Goal: Information Seeking & Learning: Learn about a topic

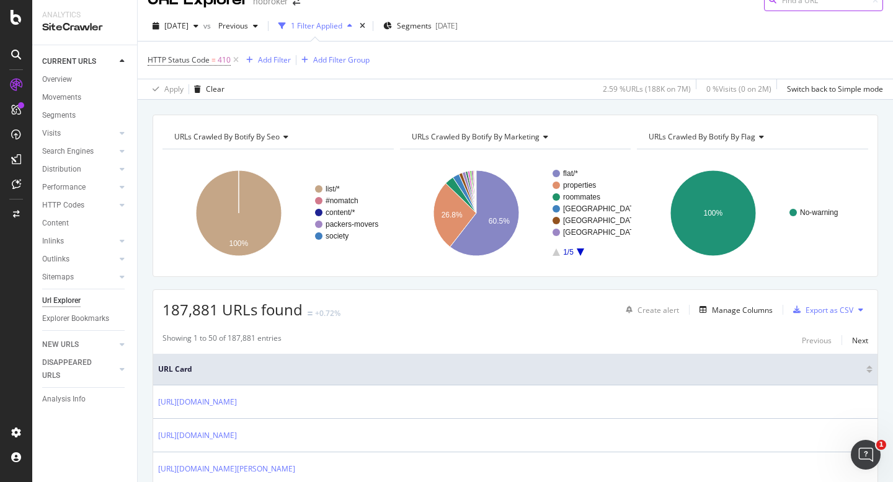
scroll to position [25, 0]
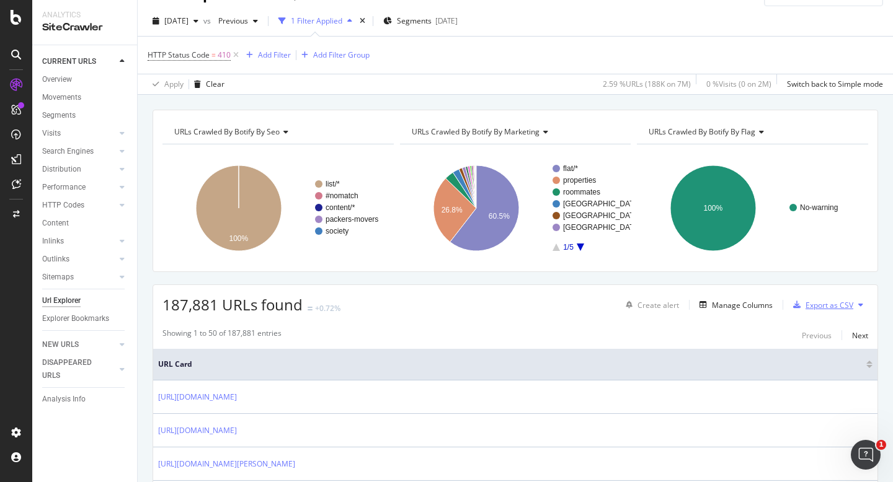
click at [813, 306] on div "Export as CSV" at bounding box center [830, 305] width 48 height 11
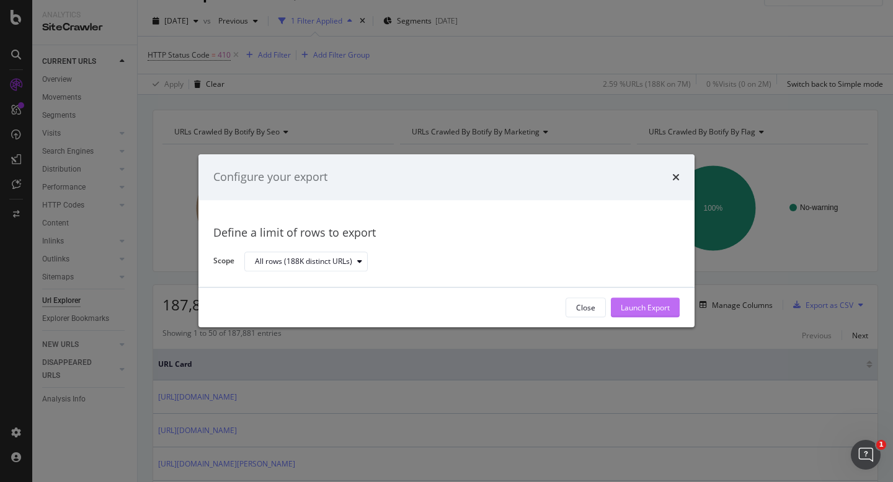
click at [661, 305] on div "Launch Export" at bounding box center [645, 308] width 49 height 11
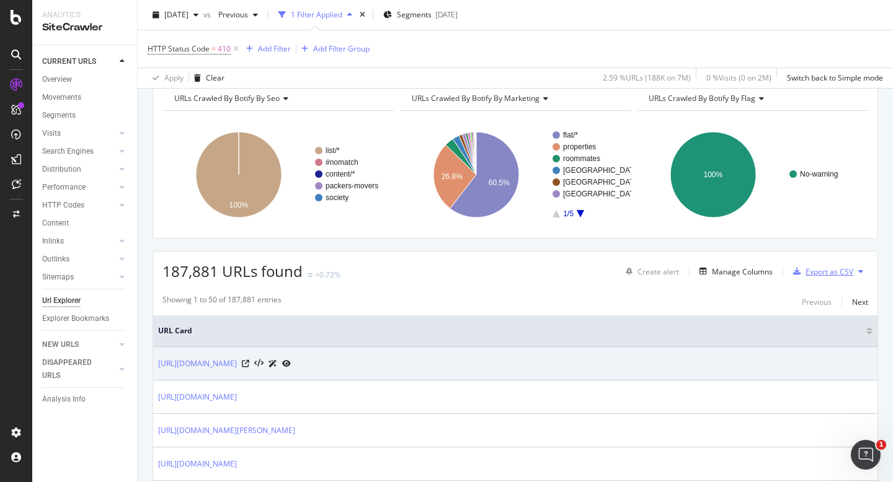
scroll to position [60, 0]
click at [249, 362] on icon at bounding box center [245, 362] width 7 height 7
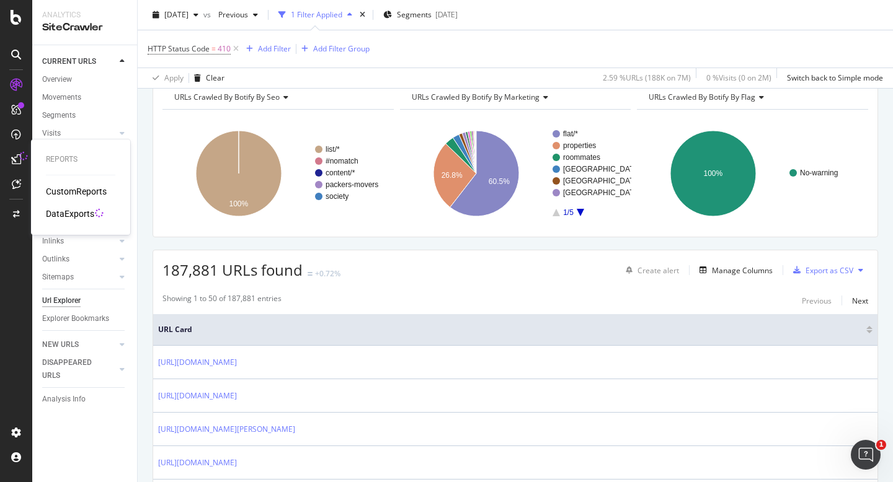
click at [66, 213] on div "DataExports" at bounding box center [70, 214] width 48 height 12
click at [17, 86] on icon at bounding box center [16, 85] width 12 height 12
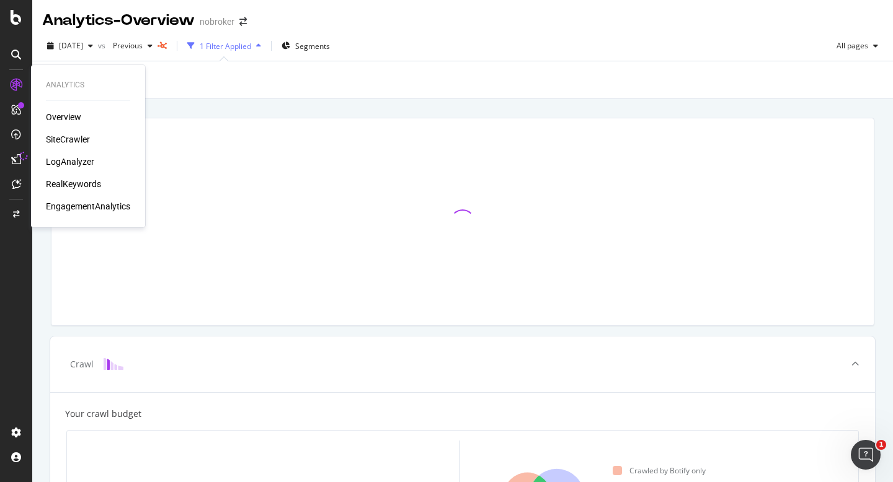
click at [64, 139] on div "SiteCrawler" at bounding box center [68, 139] width 44 height 12
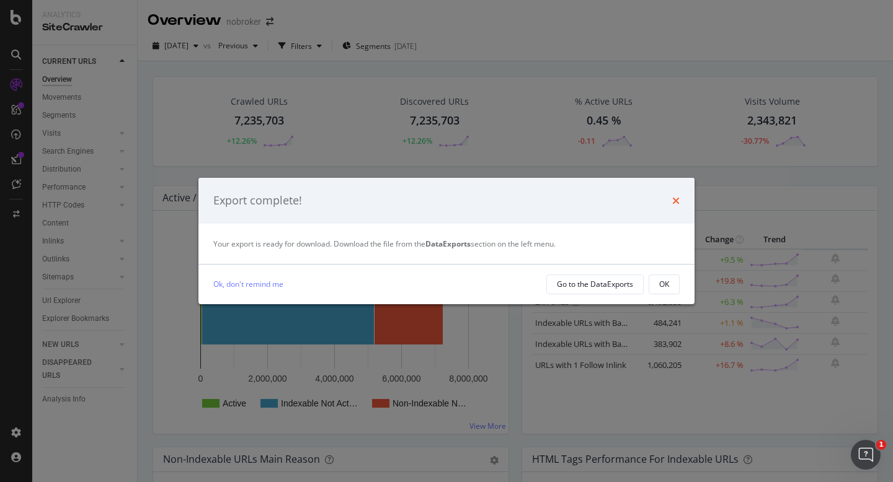
click at [672, 203] on icon "times" at bounding box center [675, 201] width 7 height 10
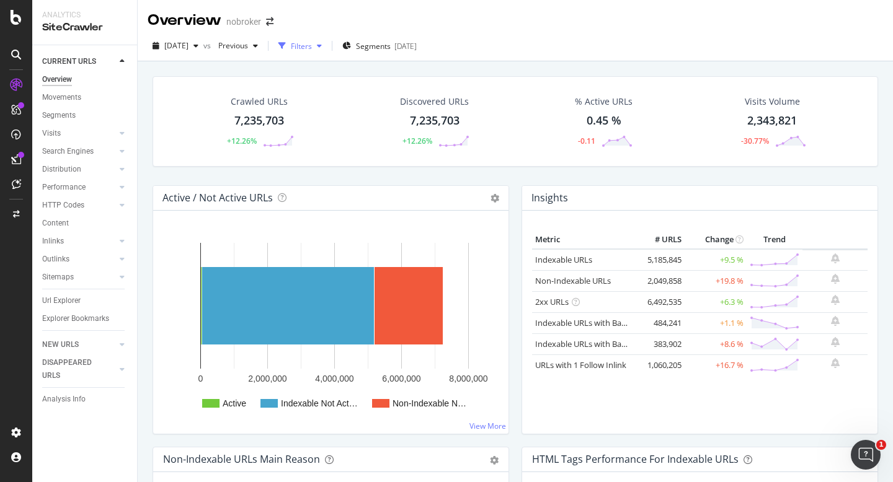
click at [312, 47] on div "Filters" at bounding box center [301, 46] width 21 height 11
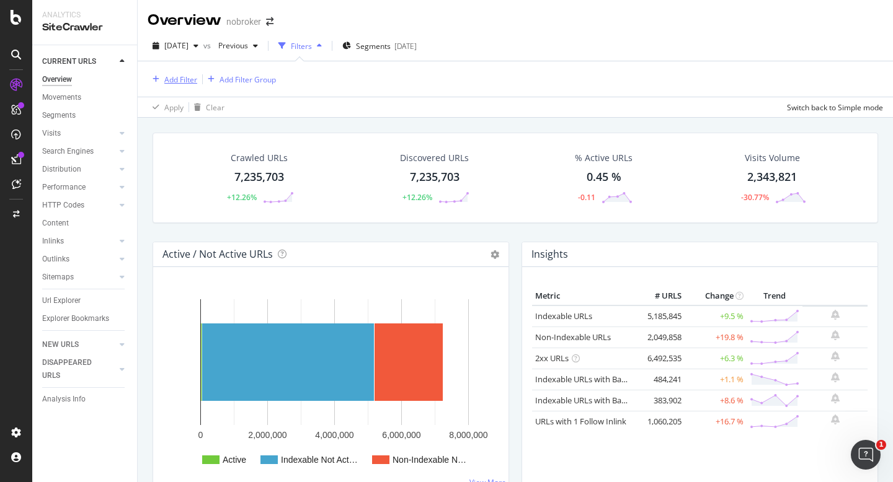
click at [171, 77] on div "Add Filter" at bounding box center [180, 79] width 33 height 11
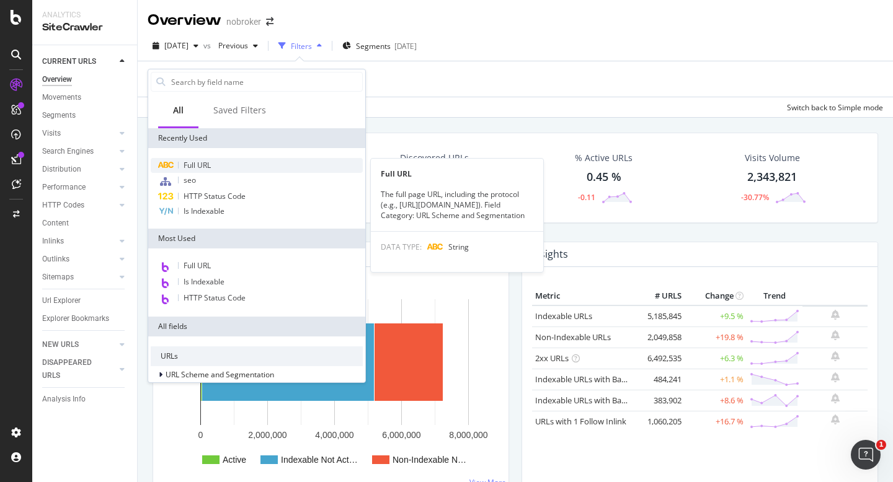
click at [208, 162] on span "Full URL" at bounding box center [197, 165] width 27 height 11
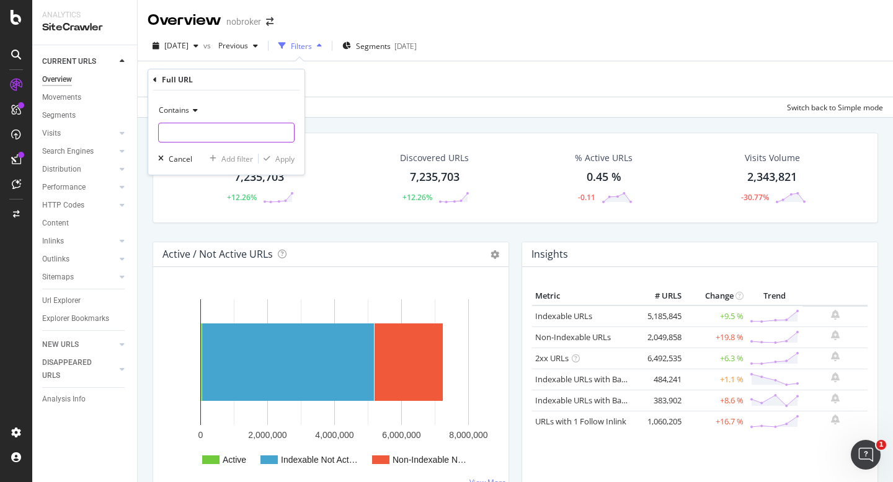
click at [213, 138] on input "text" at bounding box center [226, 133] width 135 height 20
type input "mumbai"
click at [277, 157] on div "Apply" at bounding box center [284, 159] width 19 height 11
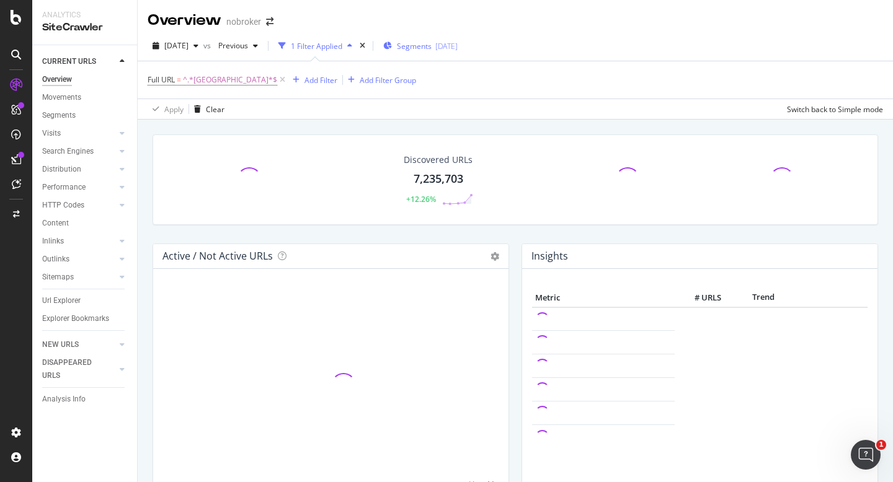
click at [424, 50] on span "Segments" at bounding box center [414, 46] width 35 height 11
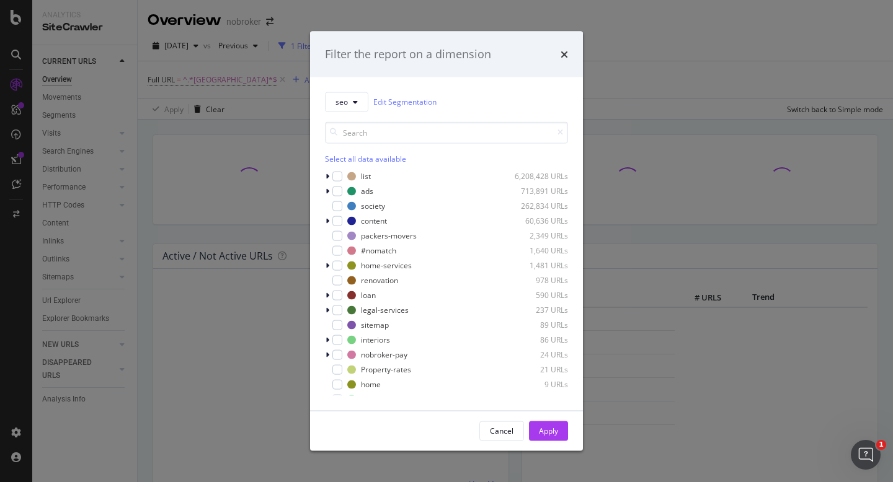
click at [324, 178] on div "seo Edit Segmentation Select all data available list 6,208,428 URLs ads 713,891…" at bounding box center [446, 244] width 273 height 334
click at [327, 176] on icon "modal" at bounding box center [328, 175] width 4 height 7
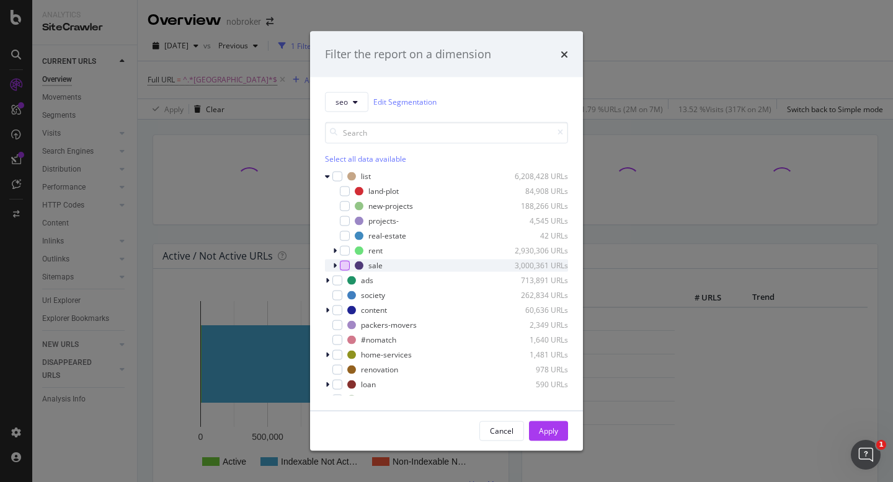
click at [342, 264] on div "modal" at bounding box center [345, 265] width 10 height 10
click at [328, 280] on icon "modal" at bounding box center [328, 280] width 4 height 7
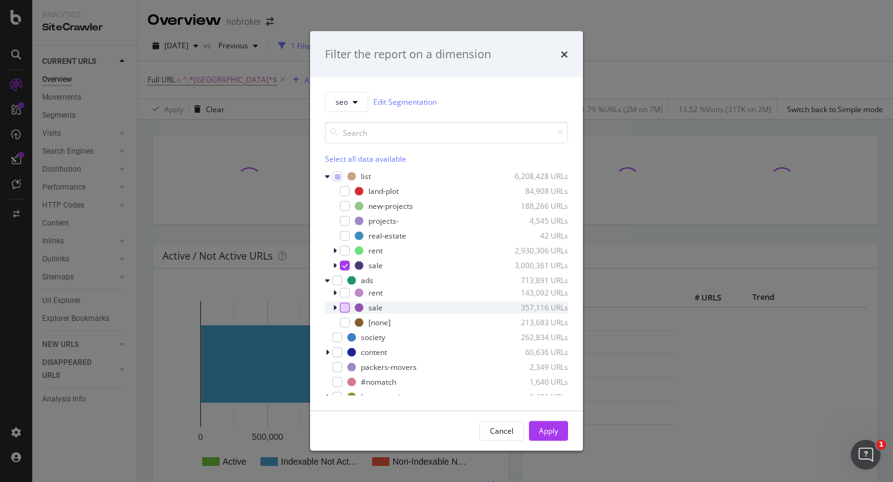
click at [344, 311] on div "modal" at bounding box center [345, 308] width 10 height 10
click at [550, 428] on div "Apply" at bounding box center [548, 431] width 19 height 11
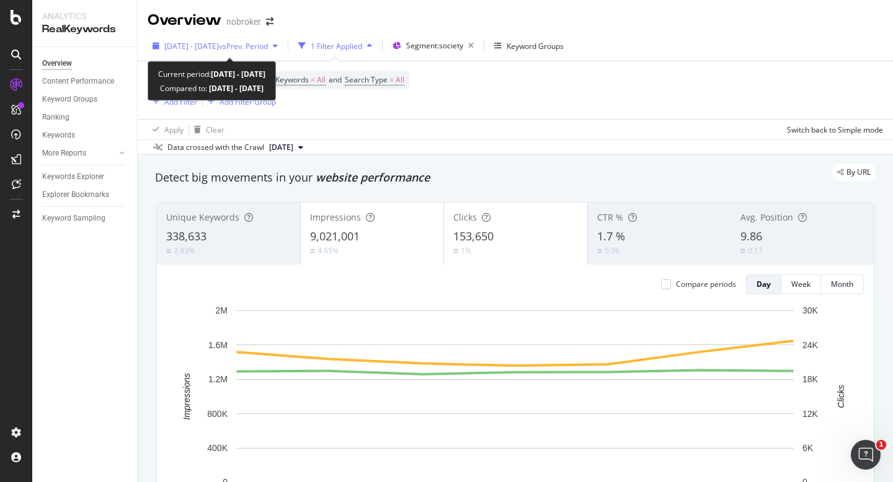
click at [219, 50] on span "[DATE] - [DATE]" at bounding box center [191, 46] width 55 height 11
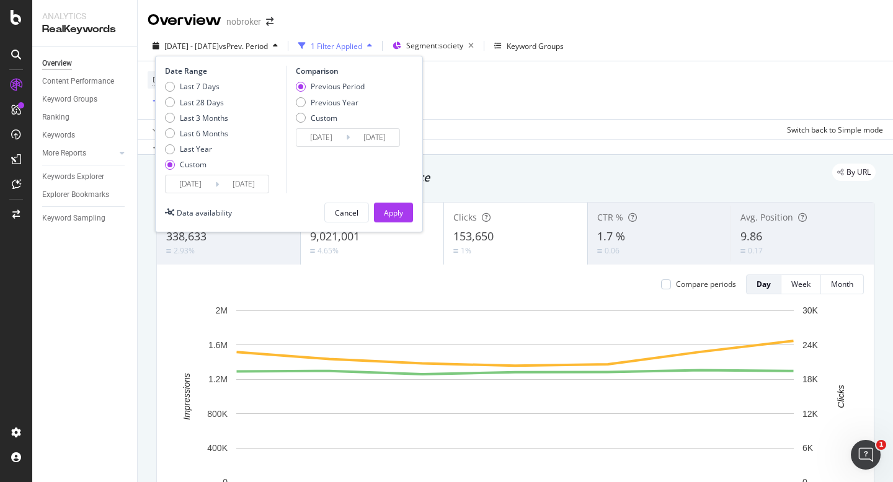
click at [190, 189] on input "[DATE]" at bounding box center [191, 184] width 50 height 17
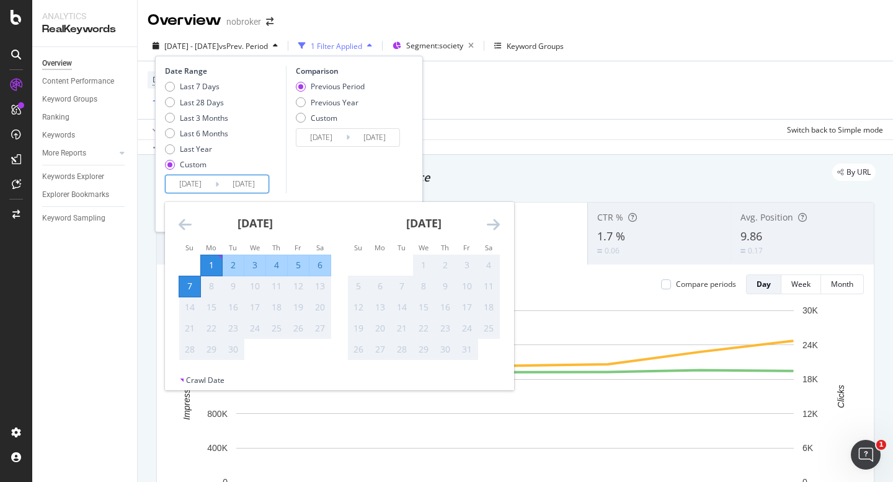
click at [361, 161] on div "Comparison Previous Period Previous Year Custom 2025/08/25 Navigate forward to …" at bounding box center [345, 130] width 118 height 128
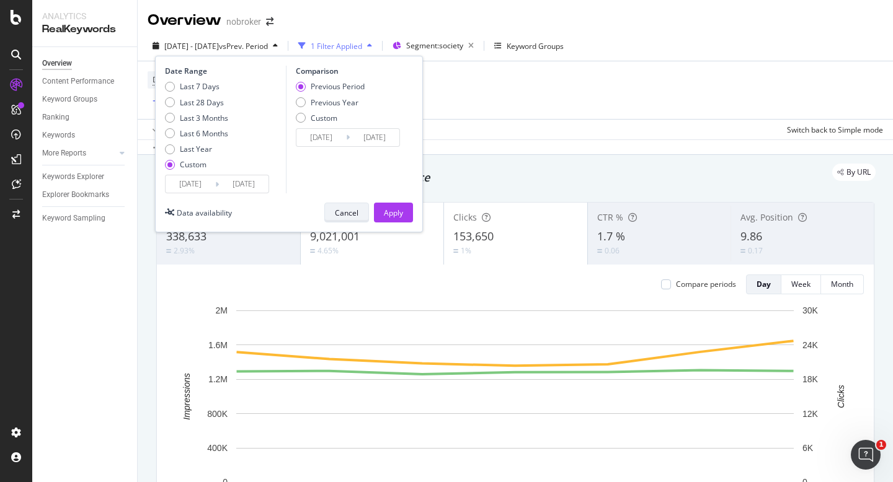
click at [357, 208] on div "Cancel" at bounding box center [347, 213] width 24 height 11
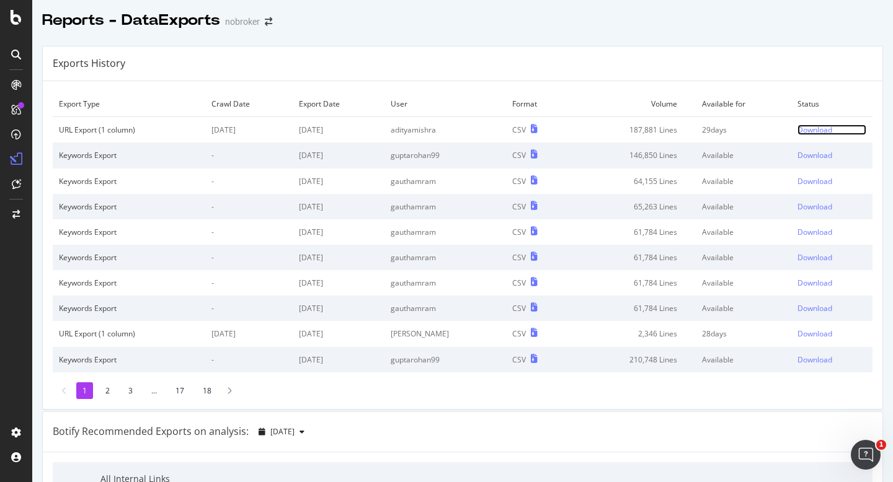
click at [801, 133] on div "Download" at bounding box center [815, 130] width 35 height 11
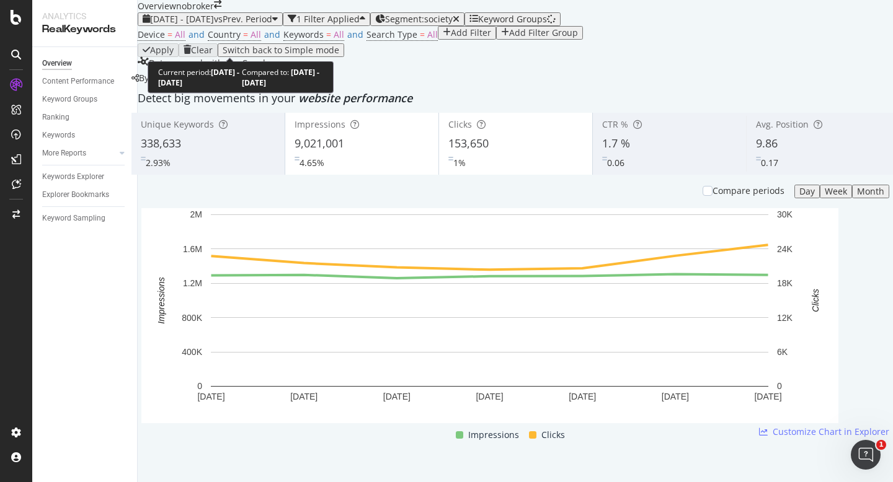
click at [200, 24] on div "2025 Sep. 1st - Sep. 7th vs Prev. Period" at bounding box center [210, 19] width 135 height 10
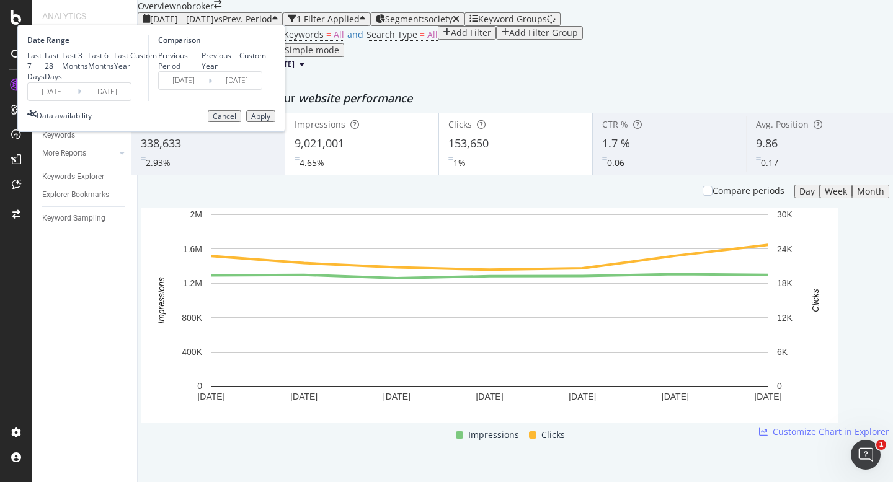
click at [78, 100] on input "[DATE]" at bounding box center [53, 91] width 50 height 17
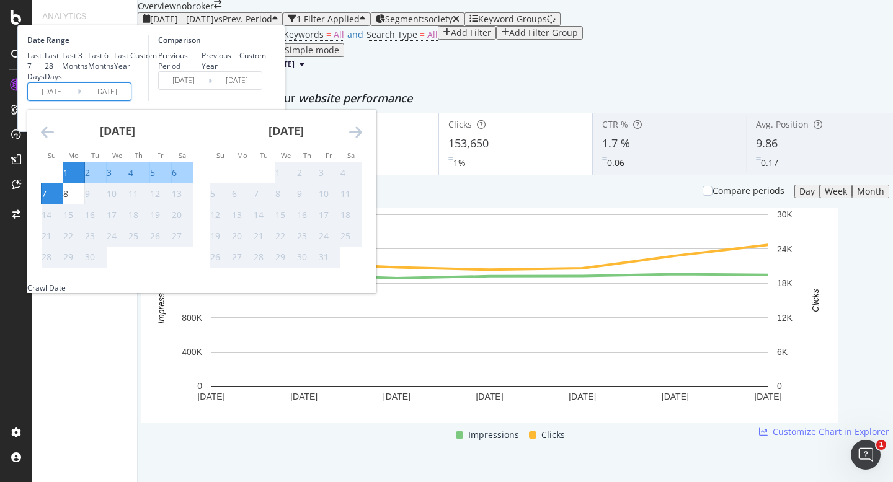
click at [68, 179] on div "1" at bounding box center [65, 173] width 5 height 12
click at [68, 200] on div "8" at bounding box center [65, 194] width 5 height 12
type input "2025/09/08"
type input "2025/08/24"
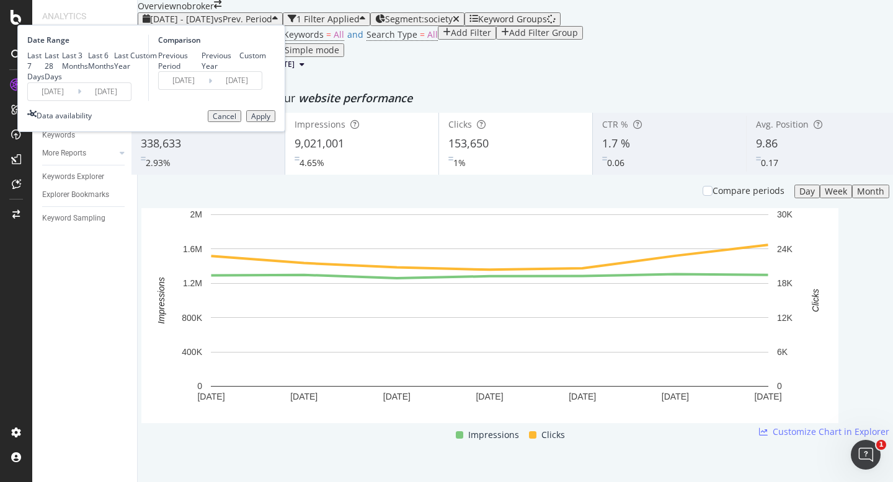
click at [270, 121] on div "Apply" at bounding box center [260, 116] width 19 height 9
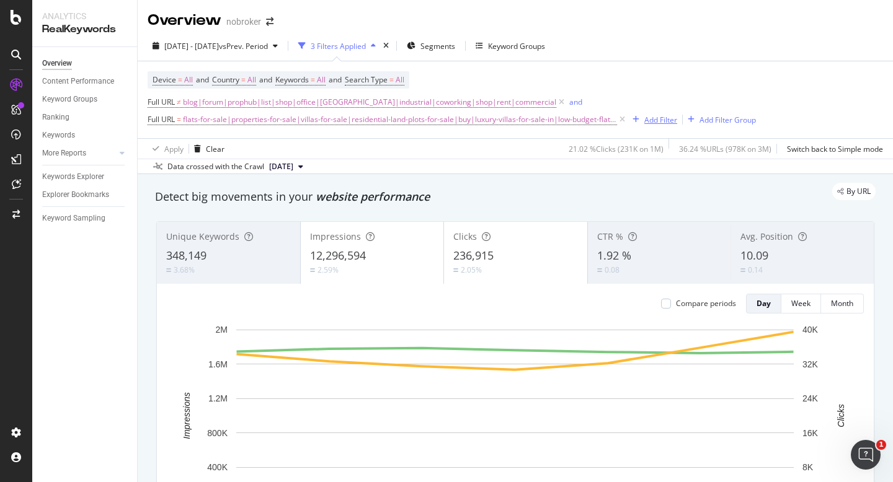
click at [654, 125] on div "Add Filter" at bounding box center [660, 120] width 33 height 11
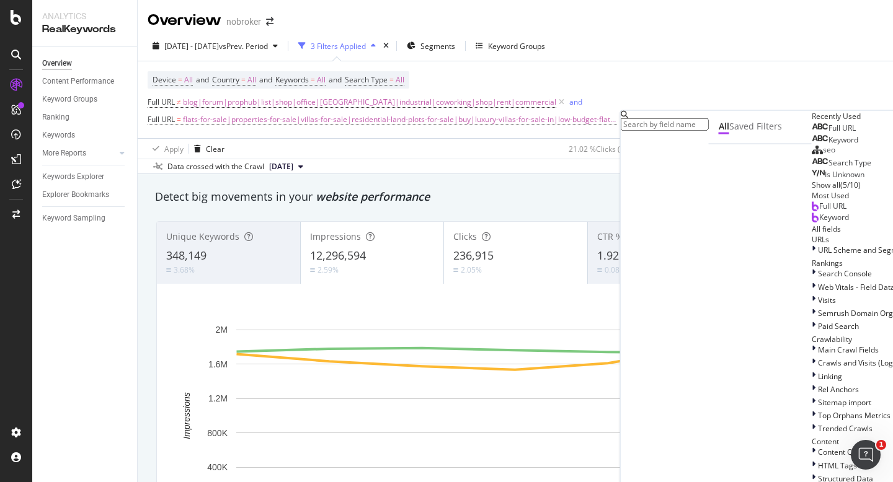
click at [829, 133] on span "Full URL" at bounding box center [842, 128] width 27 height 11
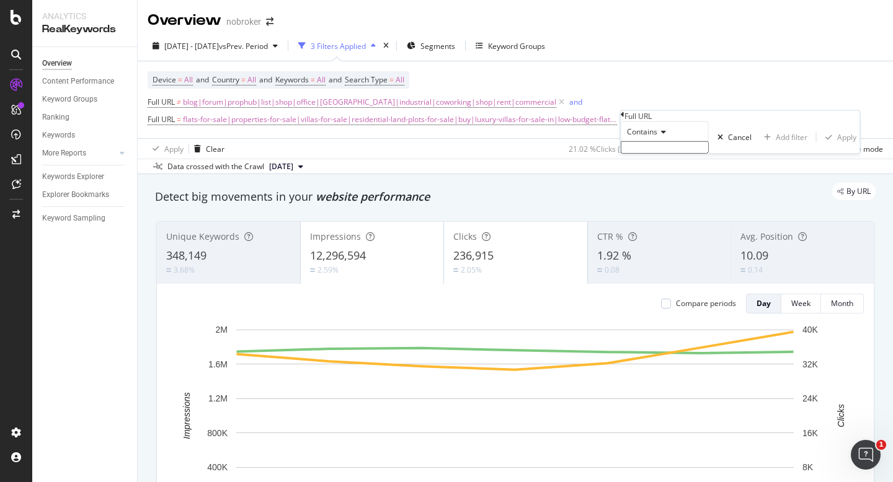
click at [658, 154] on input "text" at bounding box center [665, 147] width 88 height 12
type input "[GEOGRAPHIC_DATA]"
click at [837, 146] on div "Apply" at bounding box center [846, 141] width 19 height 11
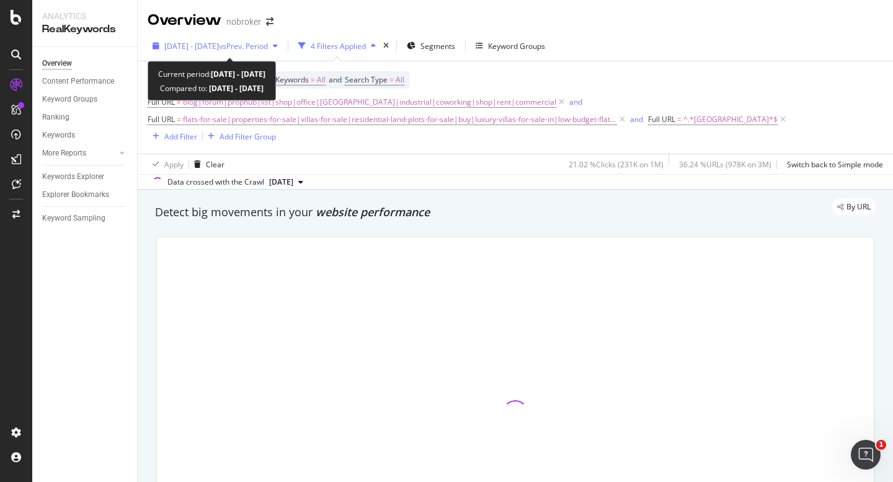
click at [256, 49] on span "vs Prev. Period" at bounding box center [243, 46] width 49 height 11
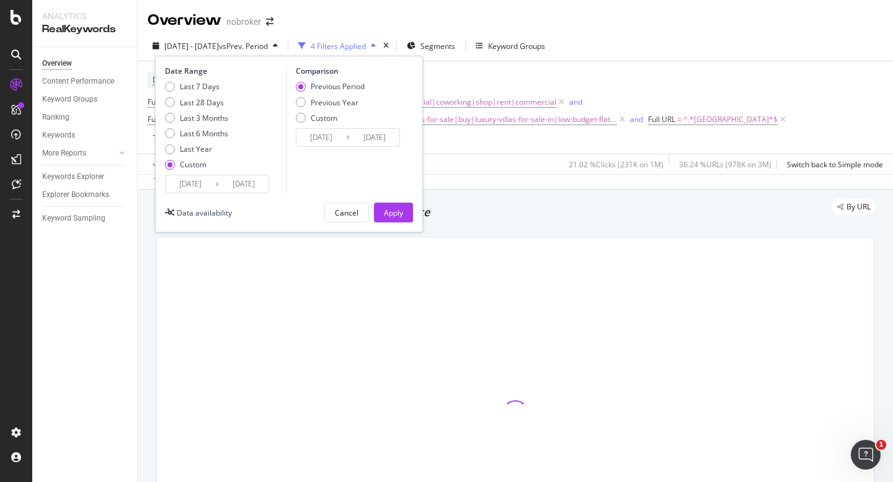
click at [192, 186] on input "[DATE]" at bounding box center [191, 184] width 50 height 17
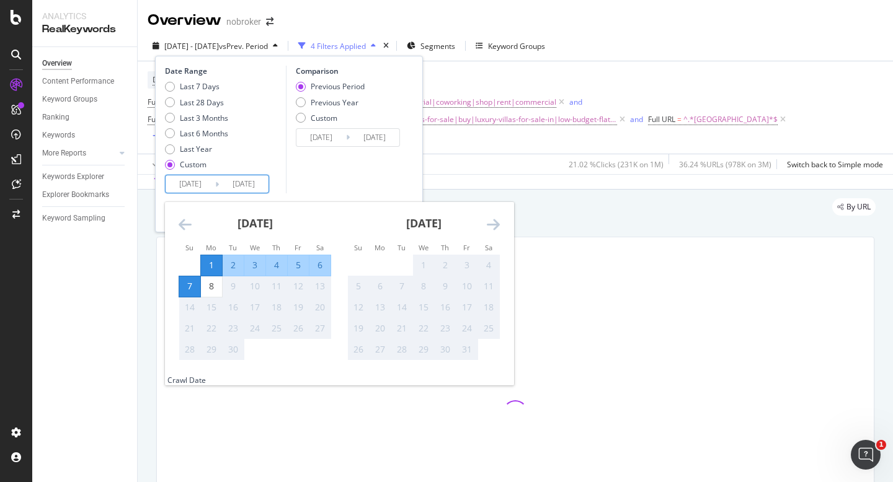
click at [185, 228] on icon "Move backward to switch to the previous month." at bounding box center [185, 224] width 13 height 15
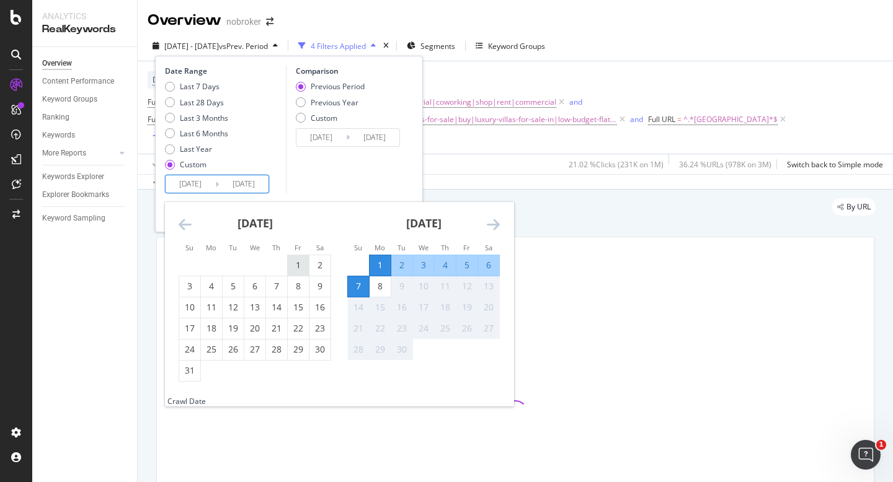
click at [294, 261] on div "1" at bounding box center [298, 265] width 21 height 12
type input "2025/08/01"
type input "2025/06/24"
type input "2025/07/31"
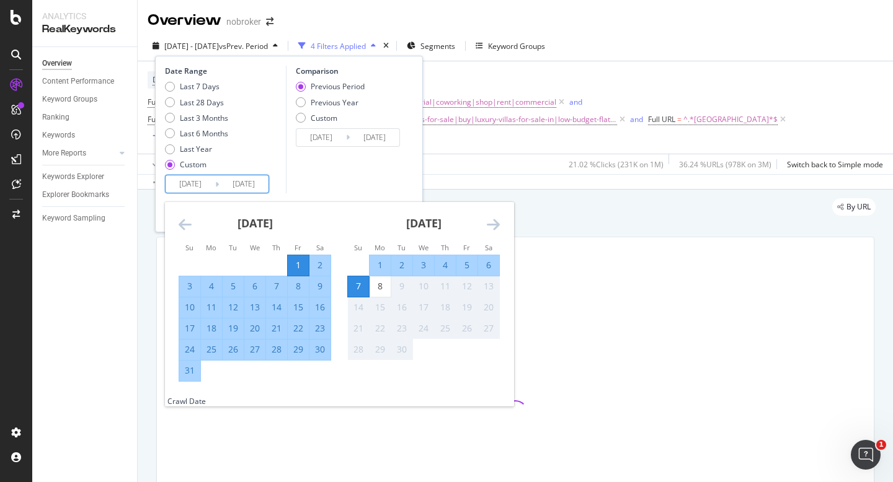
click at [193, 373] on div "31" at bounding box center [189, 371] width 21 height 12
type input "2025/08/31"
type input "2025/07/01"
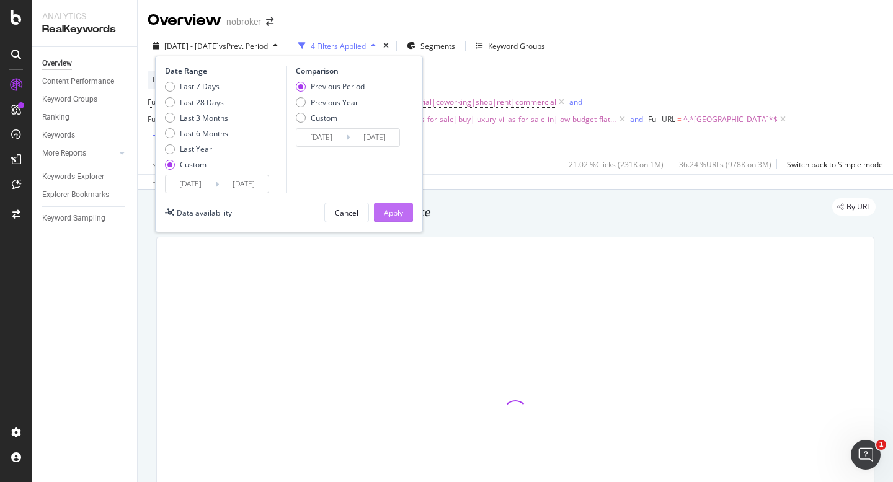
click at [402, 214] on div "Apply" at bounding box center [393, 213] width 19 height 11
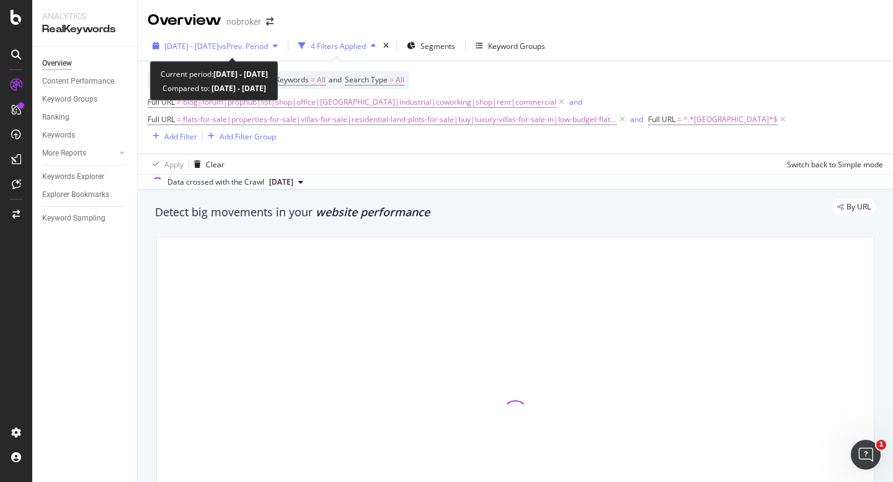
click at [273, 51] on div "2025 Aug. 1st - Aug. 31st vs Prev. Period" at bounding box center [215, 46] width 135 height 19
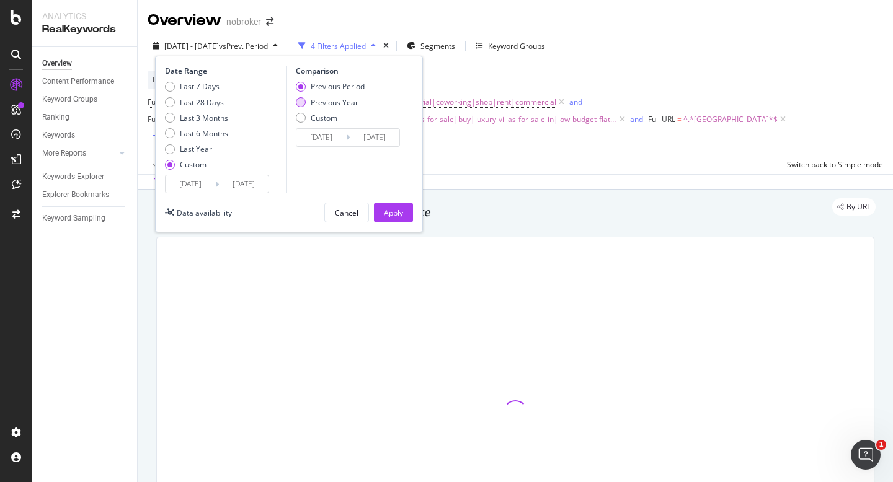
click at [337, 100] on div "Previous Year" at bounding box center [335, 102] width 48 height 11
type input "2024/08/02"
type input "2024/09/01"
click at [400, 215] on div "Apply" at bounding box center [393, 213] width 19 height 11
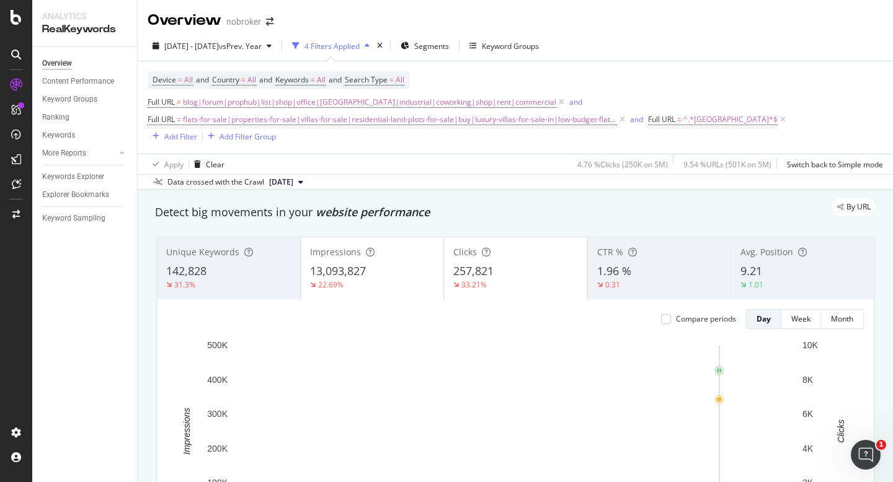
scroll to position [14, 0]
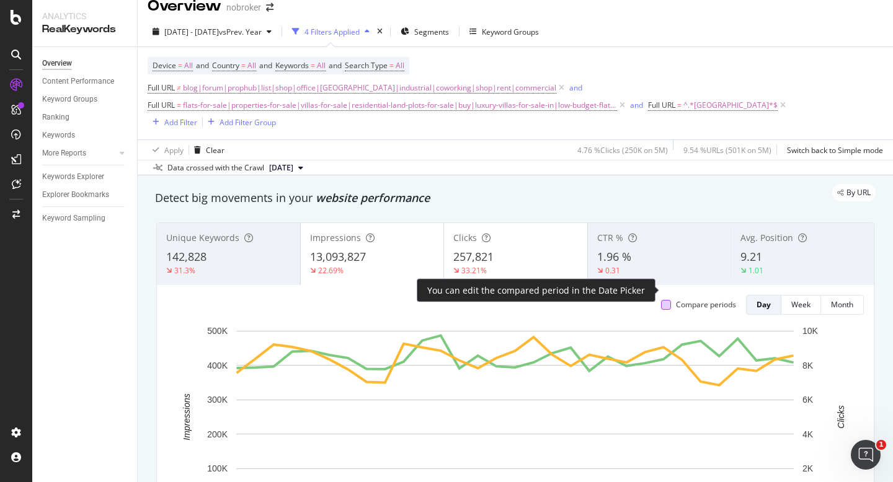
click at [664, 300] on div at bounding box center [666, 305] width 10 height 10
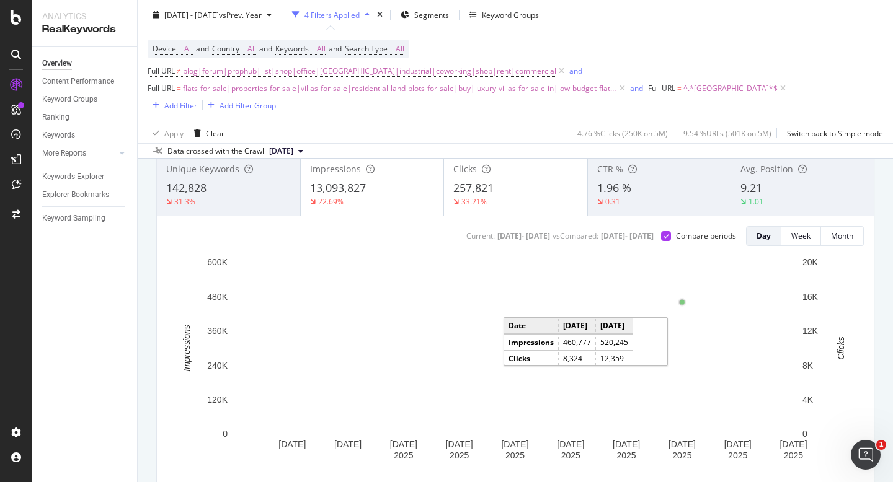
scroll to position [84, 0]
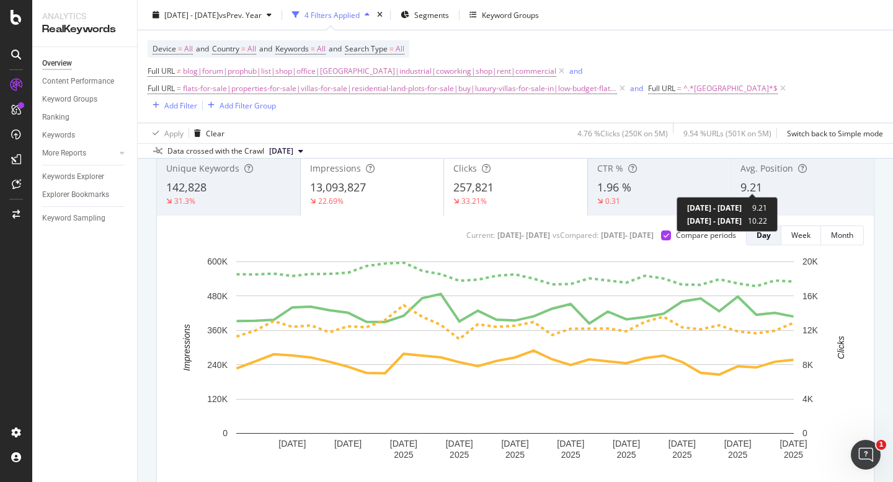
click at [747, 196] on div "1.01" at bounding box center [751, 201] width 23 height 11
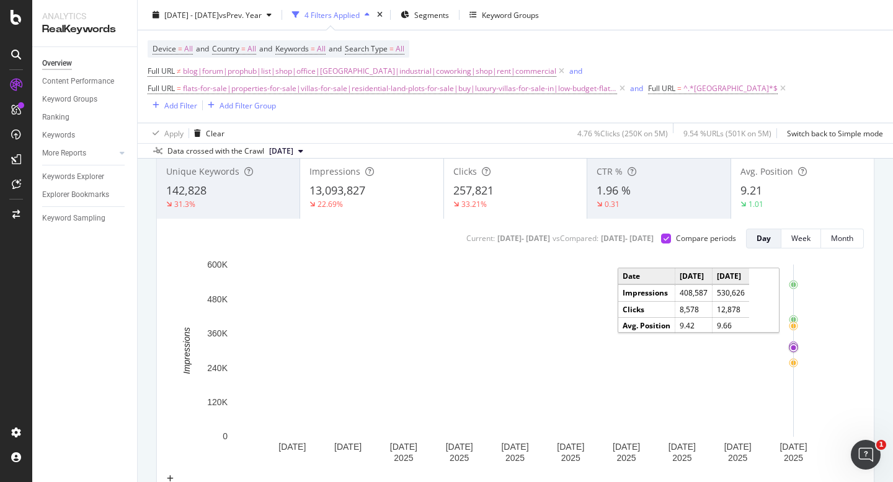
scroll to position [81, 0]
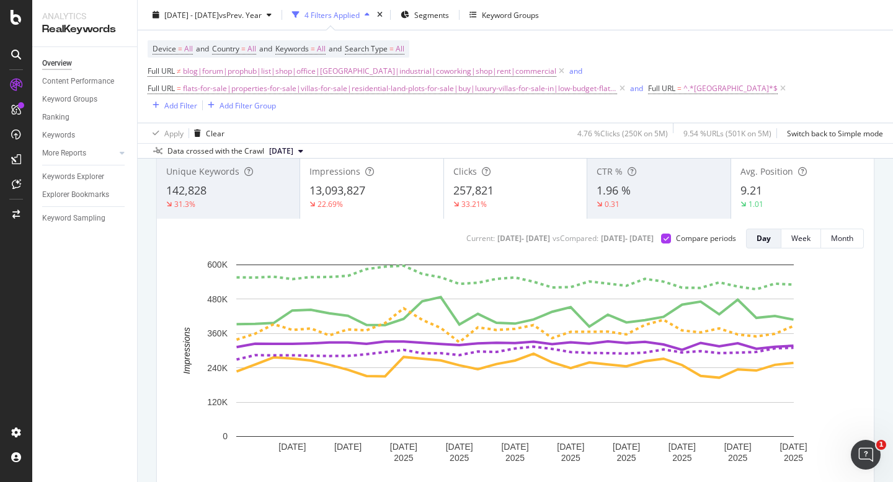
click at [765, 183] on div "9.21" at bounding box center [802, 191] width 124 height 16
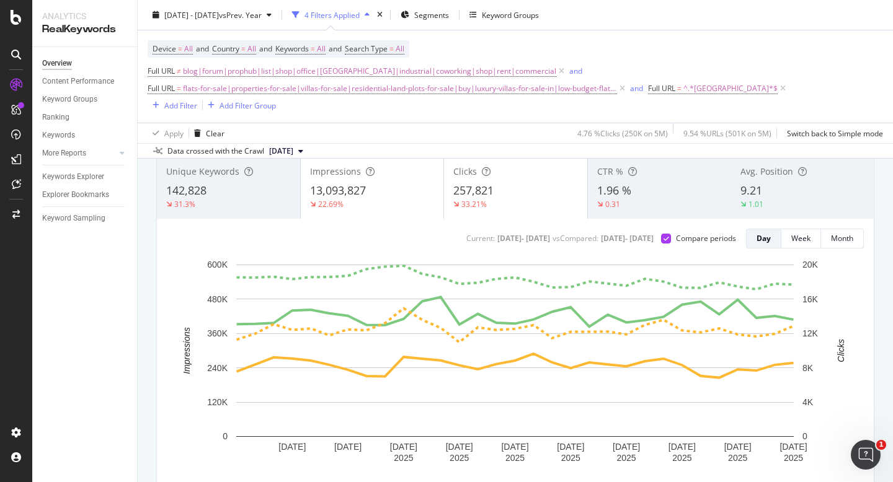
click at [426, 183] on div "13,093,827" at bounding box center [372, 191] width 125 height 16
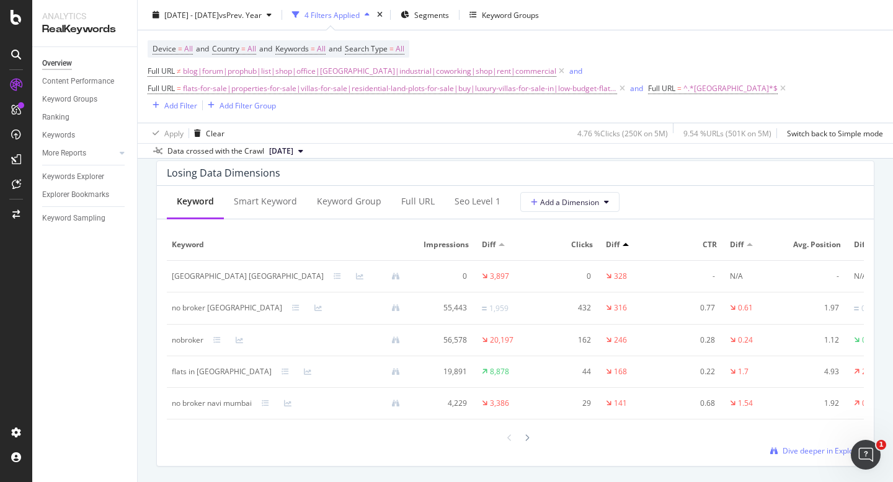
scroll to position [1476, 0]
click at [809, 444] on span "Dive deeper in Explorer" at bounding box center [823, 449] width 81 height 11
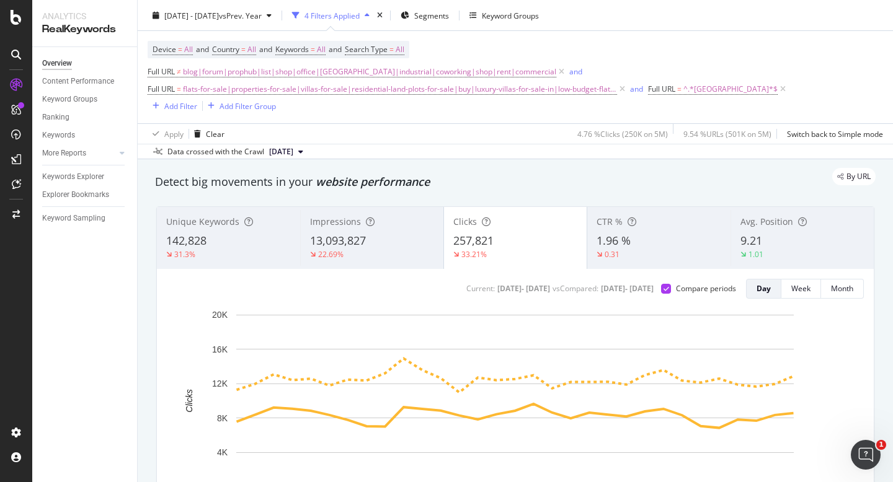
scroll to position [0, 0]
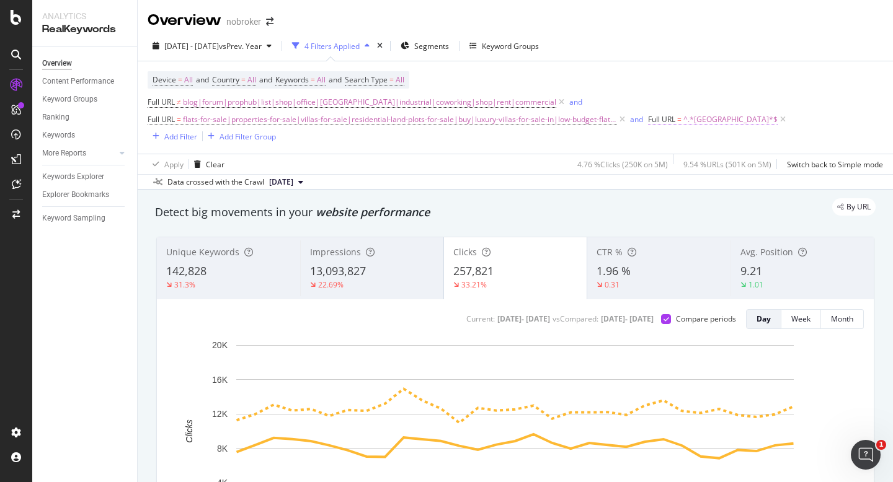
click at [693, 123] on span "^.*[GEOGRAPHIC_DATA]*$" at bounding box center [730, 119] width 94 height 17
click at [682, 152] on input "mumbai" at bounding box center [685, 146] width 88 height 12
type input "bangalore"
click at [858, 144] on div "Apply" at bounding box center [867, 139] width 19 height 11
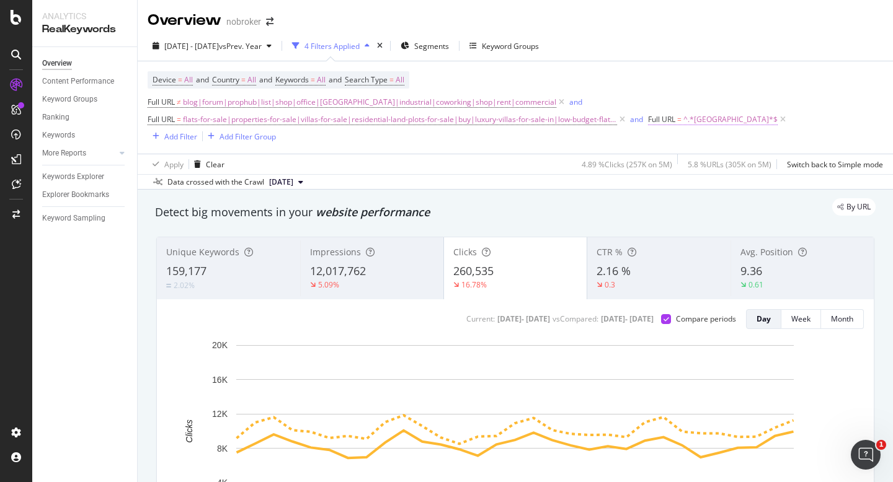
click at [706, 125] on span "^.*bangalore.*$" at bounding box center [730, 119] width 94 height 17
click at [682, 152] on input "bangalore" at bounding box center [685, 146] width 88 height 12
type input "chennai"
click at [858, 144] on div "Apply" at bounding box center [867, 139] width 19 height 11
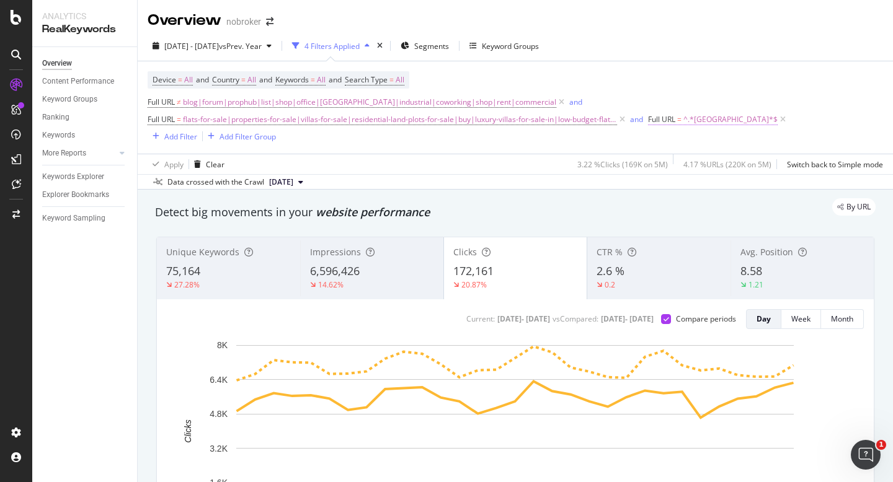
click at [701, 122] on span "^.*chennai.*$" at bounding box center [730, 119] width 94 height 17
click at [703, 78] on div "Device = All and Country = All and Keywords = All and Search Type = All Full UR…" at bounding box center [516, 107] width 736 height 73
click at [704, 123] on span "^.*chennai.*$" at bounding box center [730, 119] width 94 height 17
click at [701, 152] on input "chennai" at bounding box center [685, 146] width 88 height 12
click at [749, 144] on div "Cancel" at bounding box center [761, 139] width 24 height 11
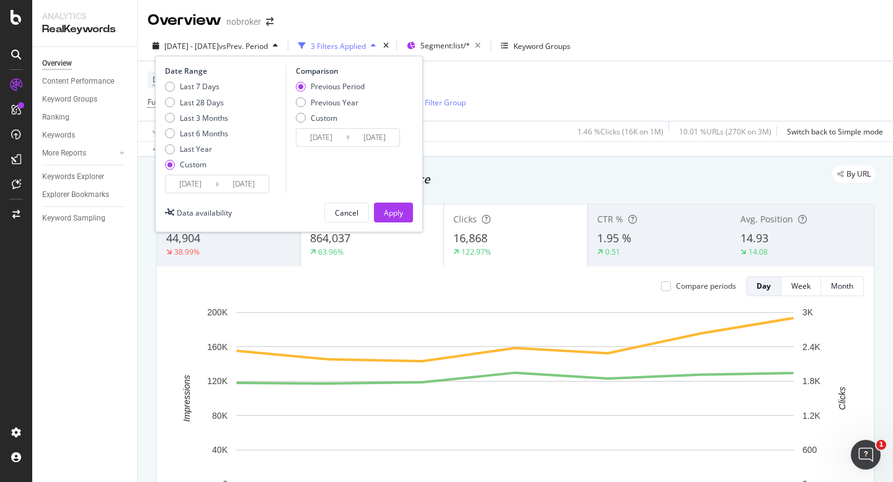
scroll to position [25, 0]
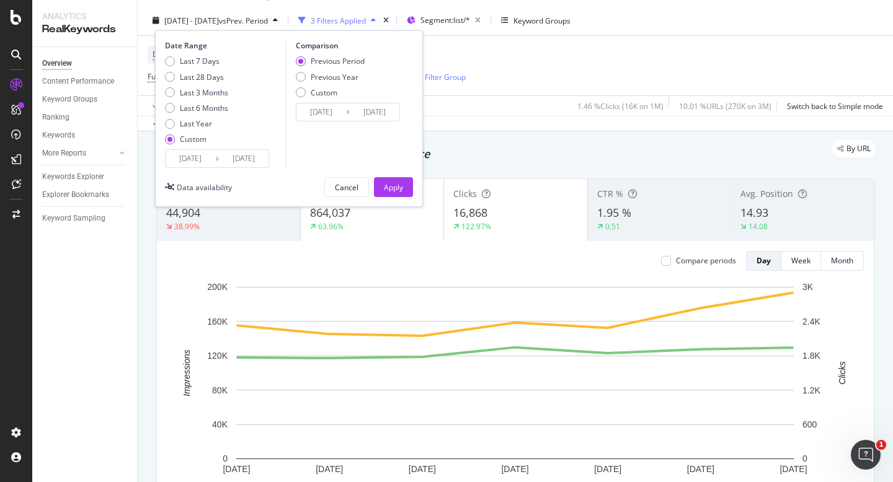
click at [197, 158] on input "2025/09/01" at bounding box center [191, 158] width 50 height 17
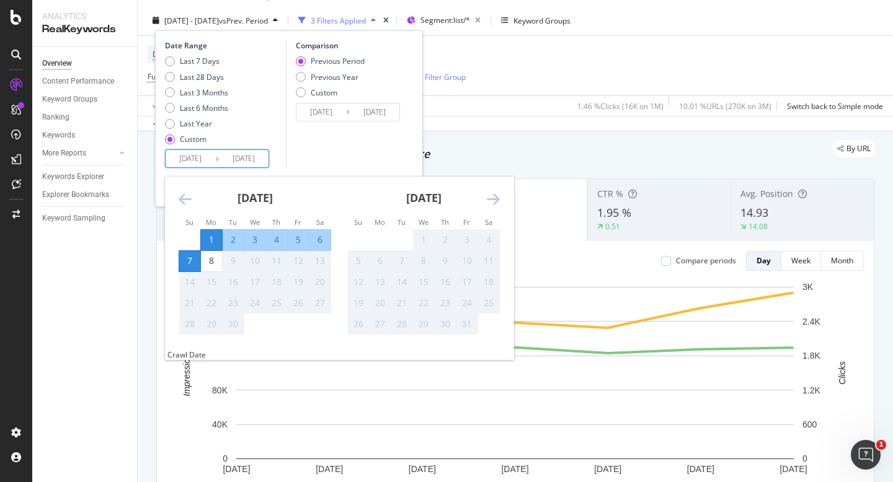
click at [212, 240] on div "1" at bounding box center [211, 240] width 21 height 12
click at [212, 256] on div "8" at bounding box center [211, 261] width 21 height 12
type input "2025/09/08"
type input "2025/08/24"
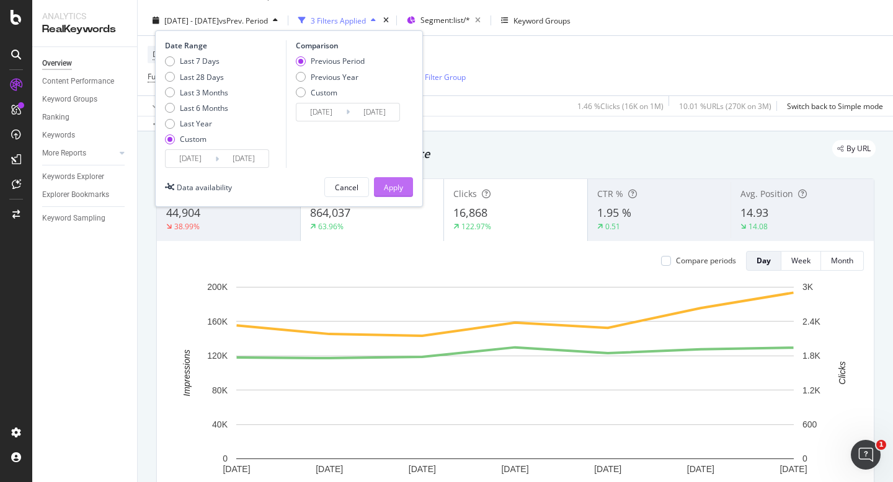
click at [399, 185] on div "Apply" at bounding box center [393, 187] width 19 height 11
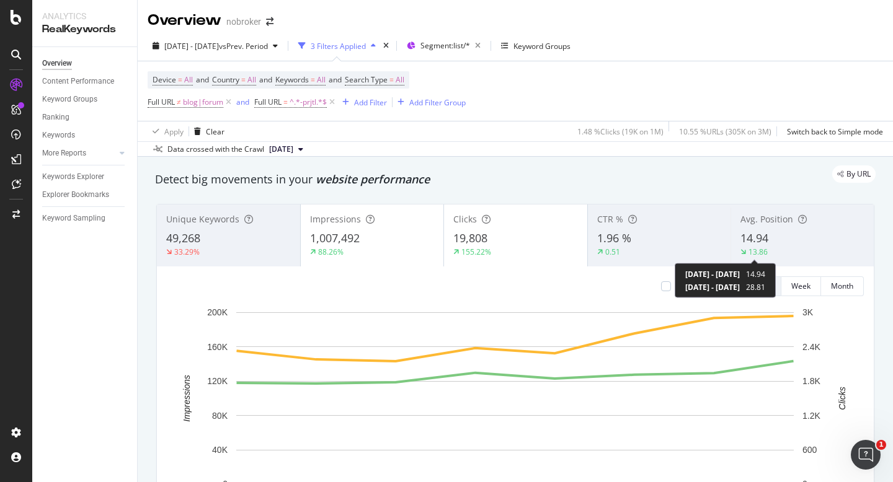
click at [760, 247] on div "13.86" at bounding box center [758, 252] width 19 height 11
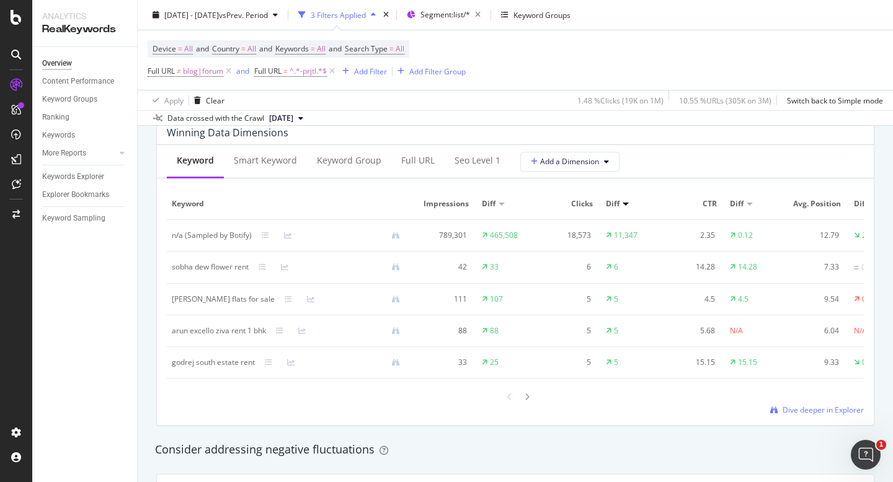
scroll to position [1138, 0]
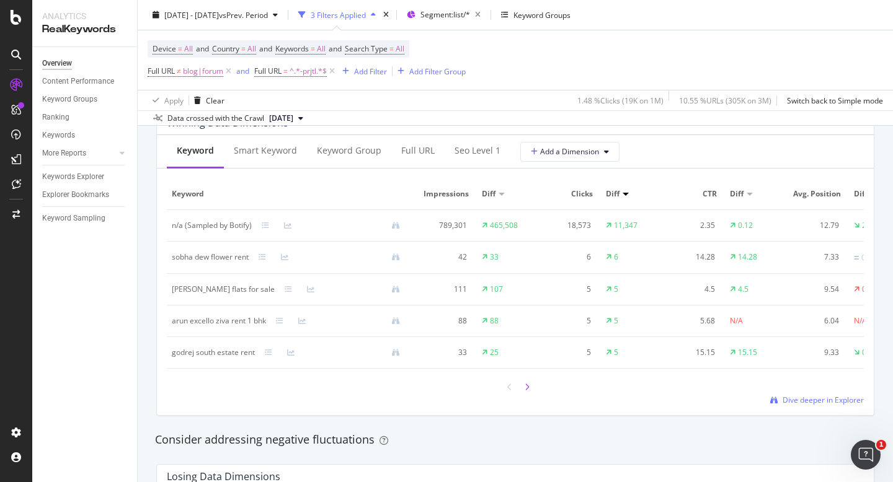
click at [528, 389] on icon at bounding box center [527, 387] width 5 height 7
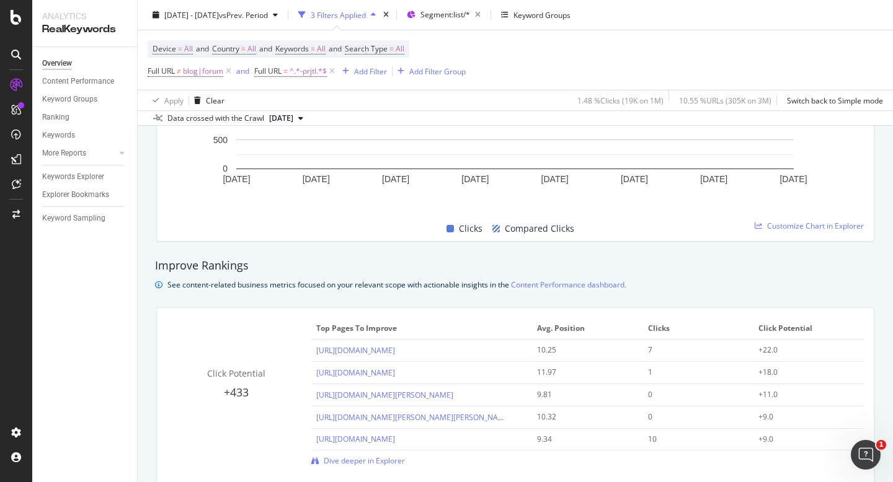
scroll to position [621, 0]
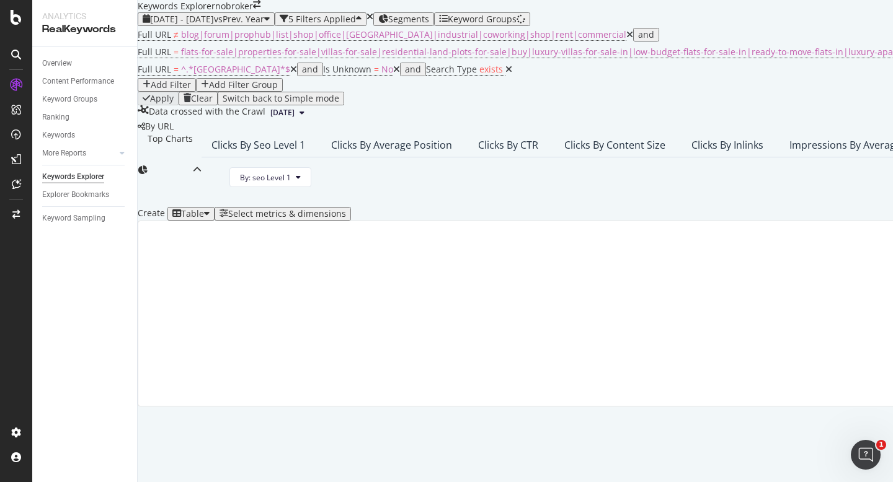
scroll to position [150, 0]
click at [796, 221] on div "Create Table Select metrics & dimensions" at bounding box center [785, 214] width 1295 height 14
click at [346, 219] on div "Select metrics & dimensions" at bounding box center [287, 214] width 118 height 10
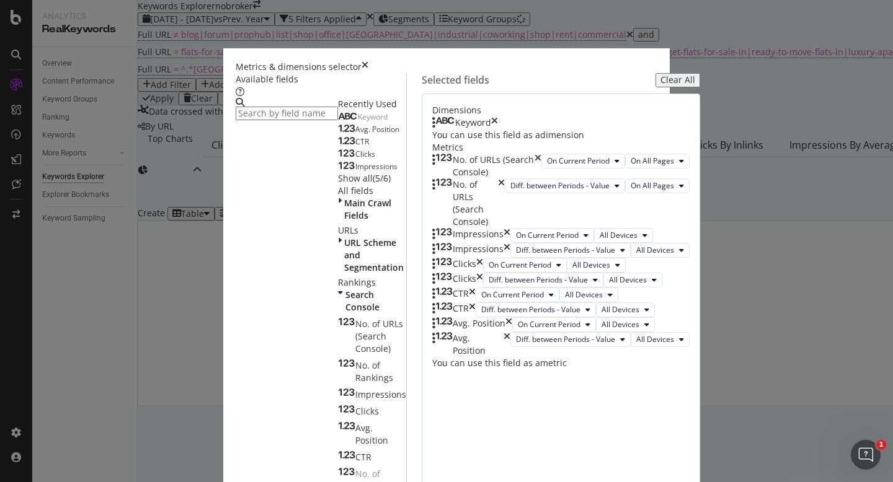
click at [498, 129] on div "Keyword" at bounding box center [465, 123] width 66 height 12
click at [541, 179] on icon "times" at bounding box center [538, 166] width 7 height 25
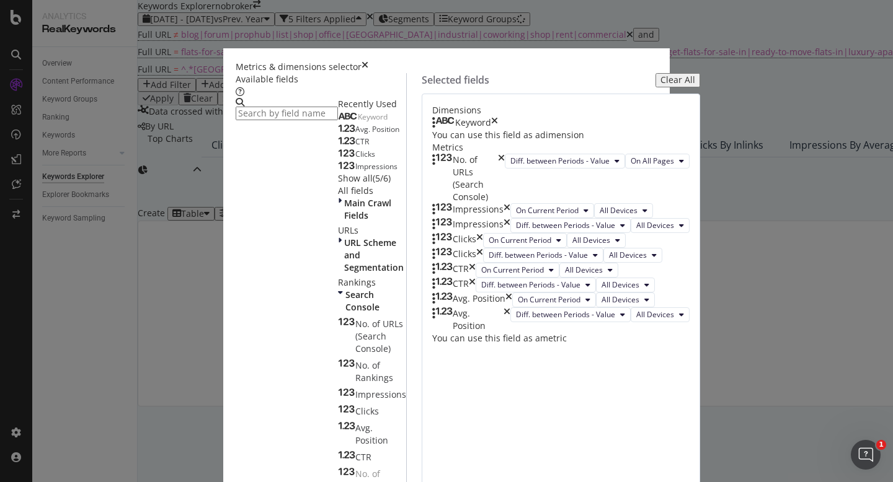
click at [505, 203] on icon "times" at bounding box center [501, 179] width 7 height 50
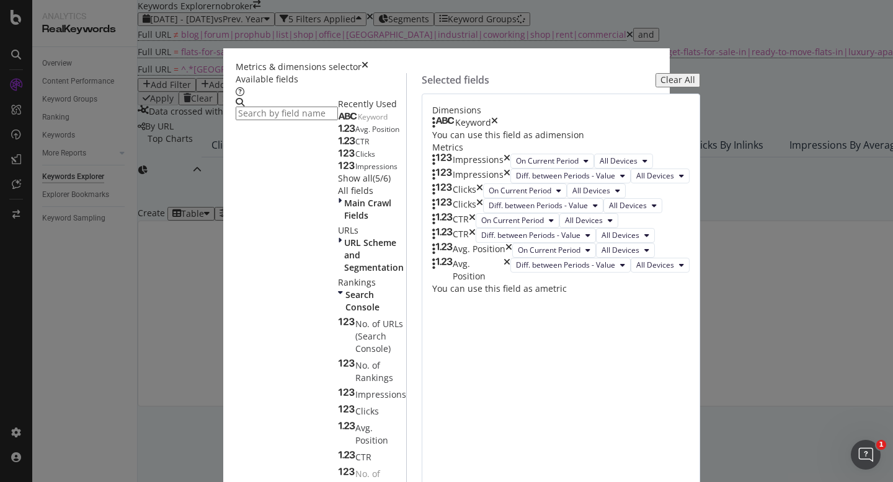
click at [498, 129] on icon "times" at bounding box center [494, 123] width 7 height 12
click at [263, 115] on input "modal" at bounding box center [287, 114] width 102 height 14
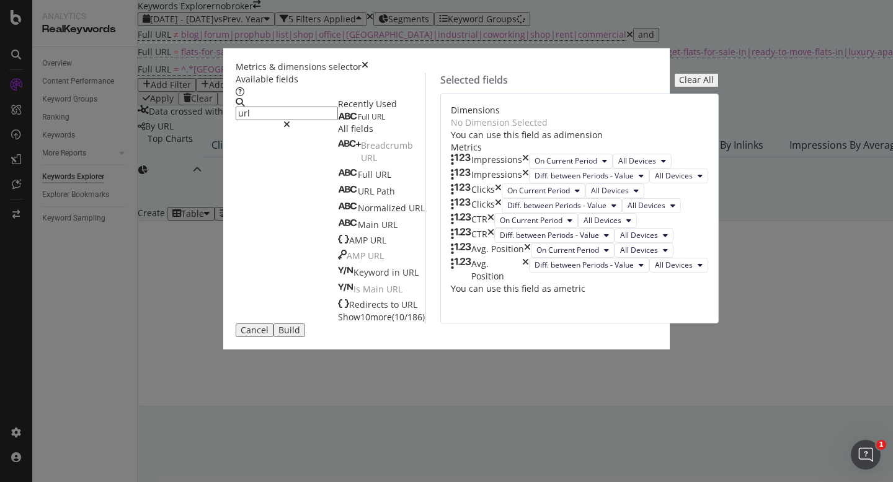
type input "url"
click at [338, 122] on div "Full URL" at bounding box center [361, 117] width 47 height 10
click at [300, 336] on div "Build" at bounding box center [289, 331] width 22 height 10
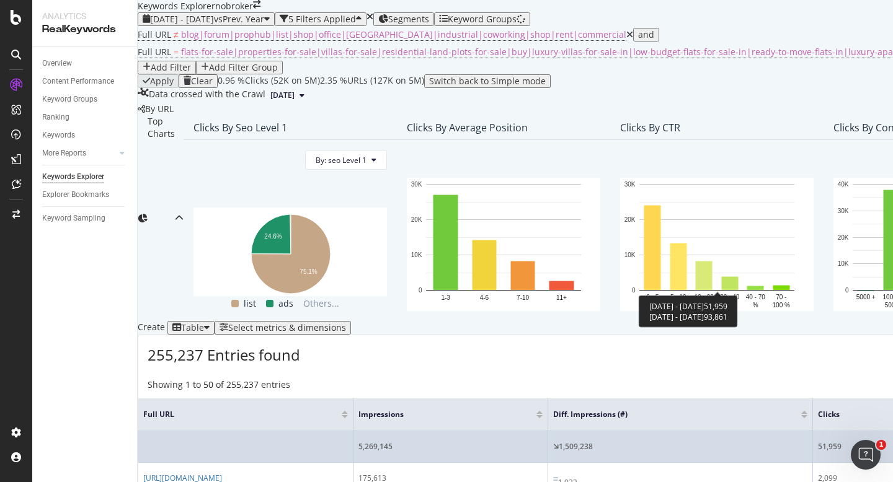
scroll to position [0, 16]
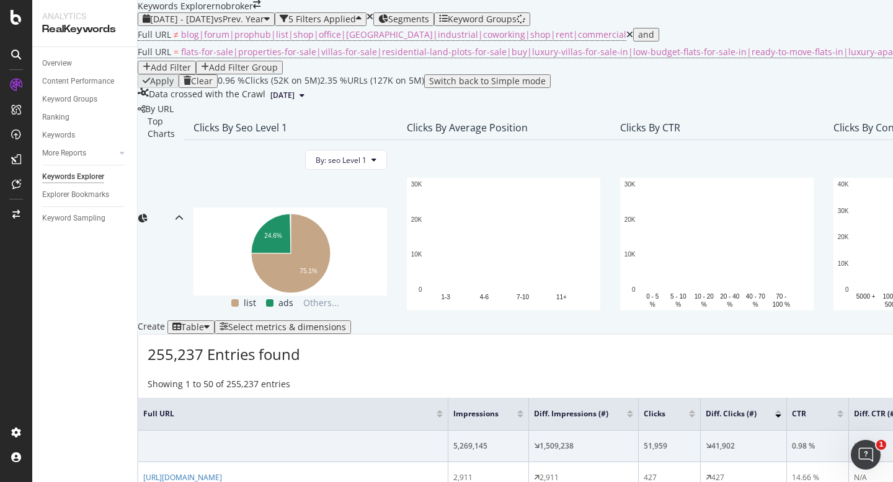
scroll to position [337, 0]
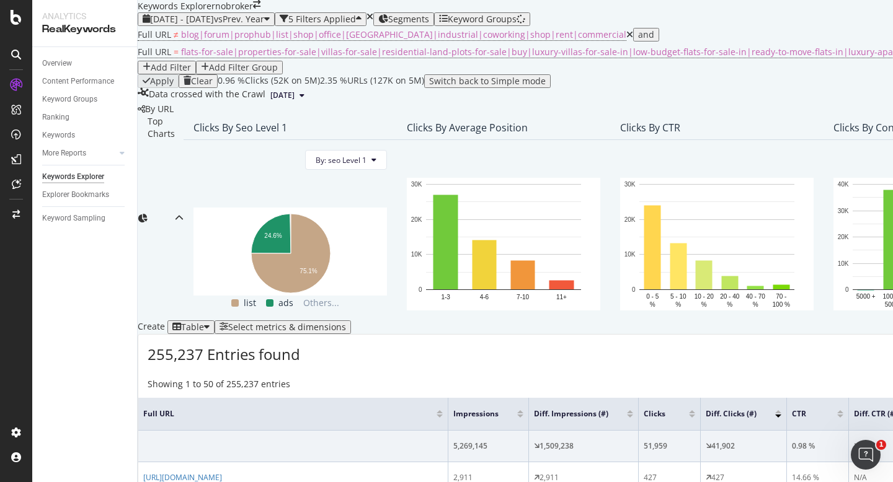
click at [781, 411] on div at bounding box center [778, 412] width 6 height 3
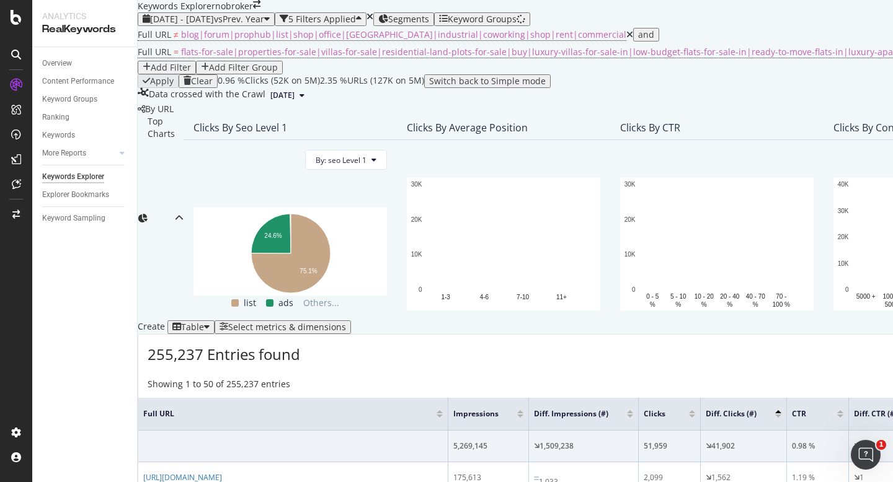
scroll to position [326, 0]
